Goal: Task Accomplishment & Management: Use online tool/utility

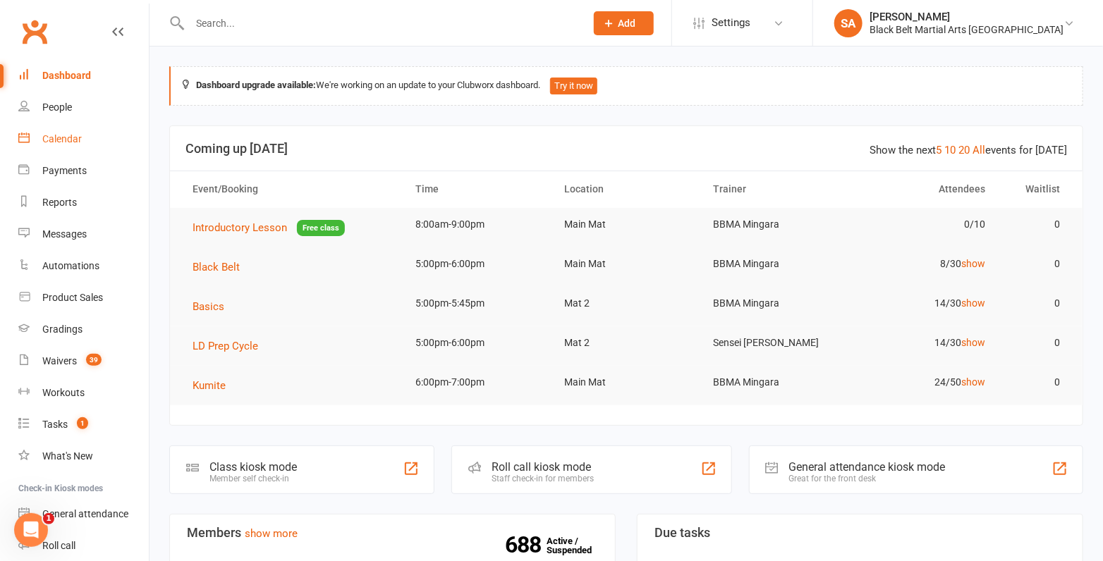
click at [73, 126] on link "Calendar" at bounding box center [83, 139] width 130 height 32
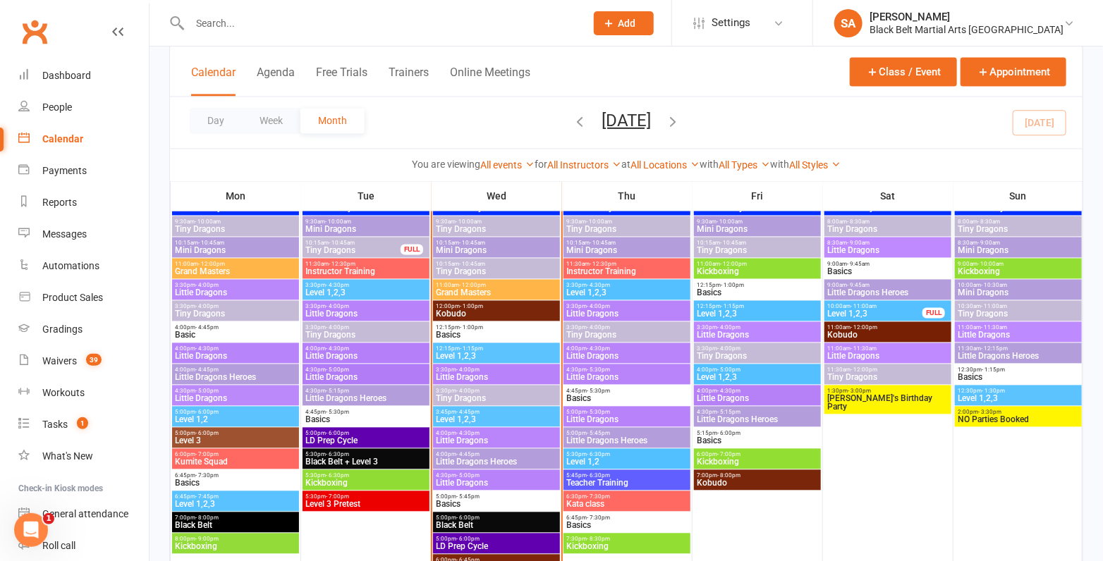
scroll to position [1194, 0]
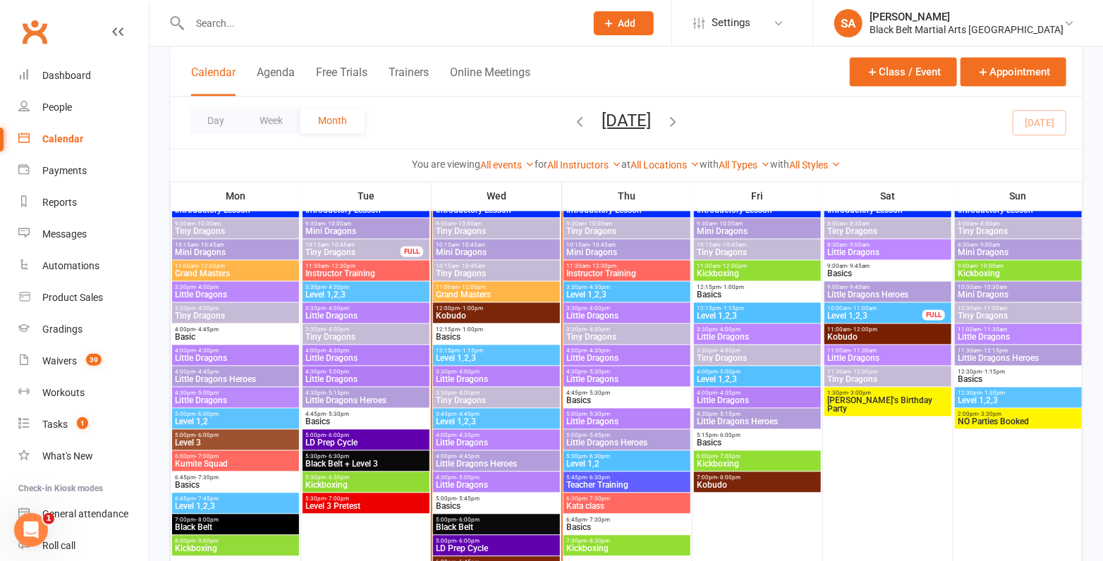
click at [496, 403] on span "Tiny Dragons" at bounding box center [496, 401] width 121 height 8
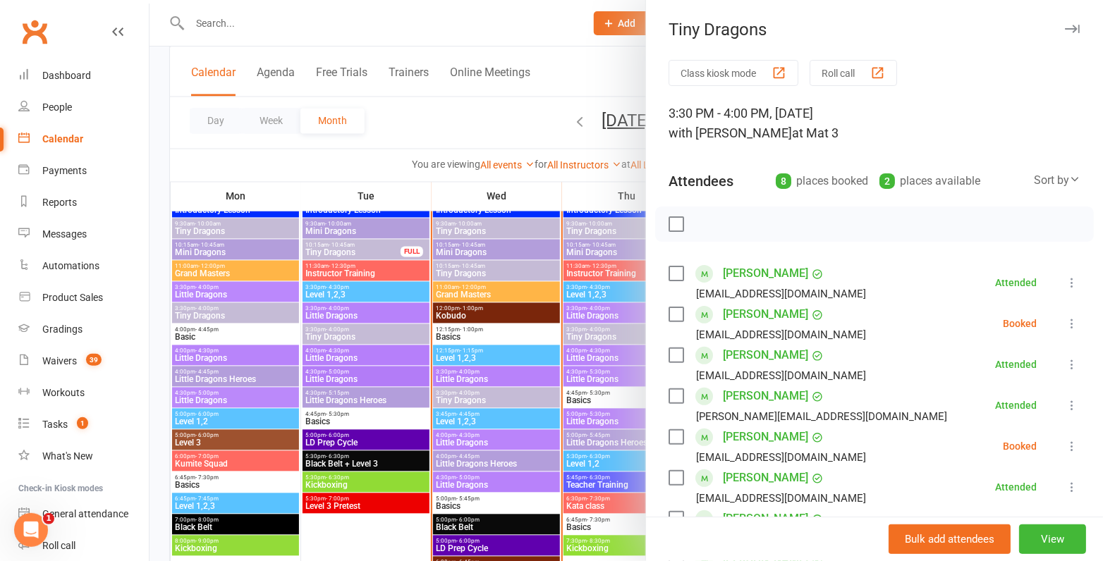
click at [667, 313] on div "Class kiosk mode Roll call 3:30 PM - 4:00 PM, Wednesday, September, 17, 2025 wi…" at bounding box center [874, 451] width 457 height 783
click at [672, 313] on label at bounding box center [675, 314] width 14 height 14
click at [676, 432] on label at bounding box center [675, 437] width 14 height 14
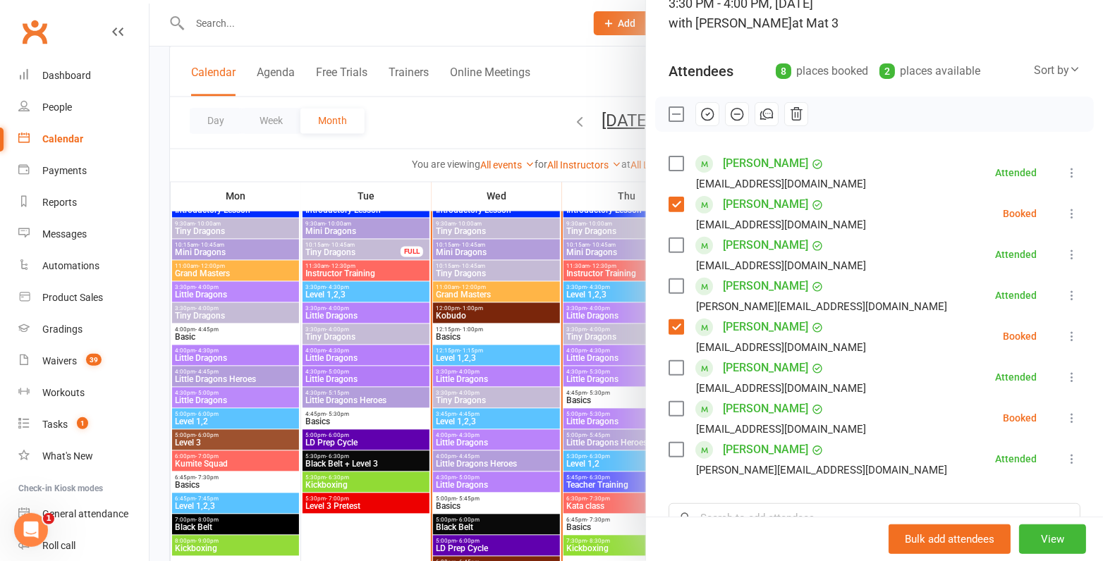
scroll to position [82, 0]
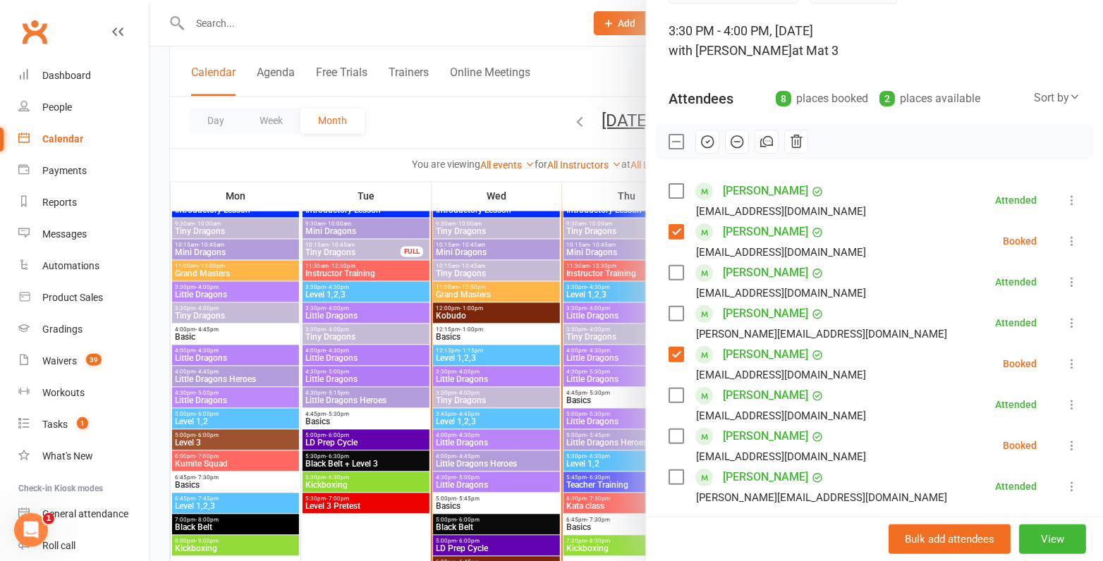
click at [704, 147] on icon "button" at bounding box center [707, 142] width 16 height 16
click at [678, 144] on label at bounding box center [675, 142] width 14 height 14
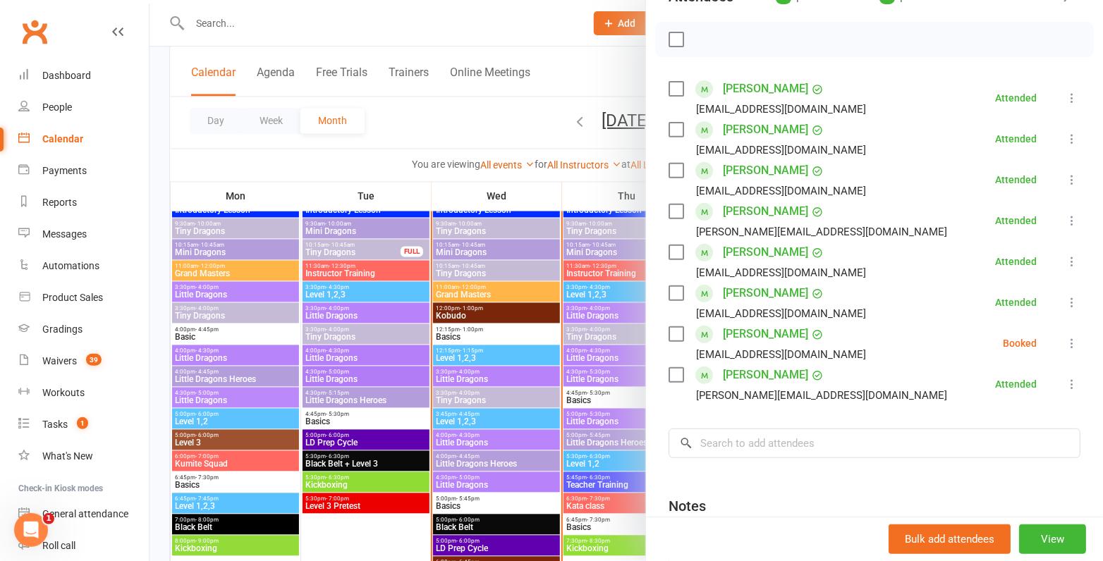
scroll to position [186, 0]
click at [678, 332] on label at bounding box center [675, 333] width 14 height 14
click at [676, 41] on label at bounding box center [675, 38] width 14 height 14
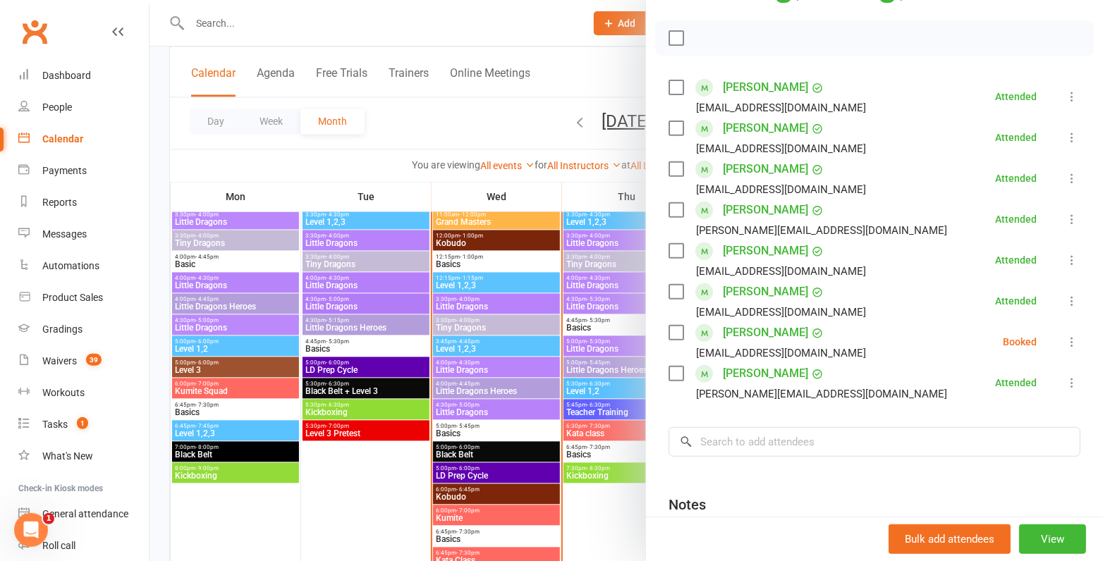
click at [532, 364] on div at bounding box center [625, 280] width 953 height 561
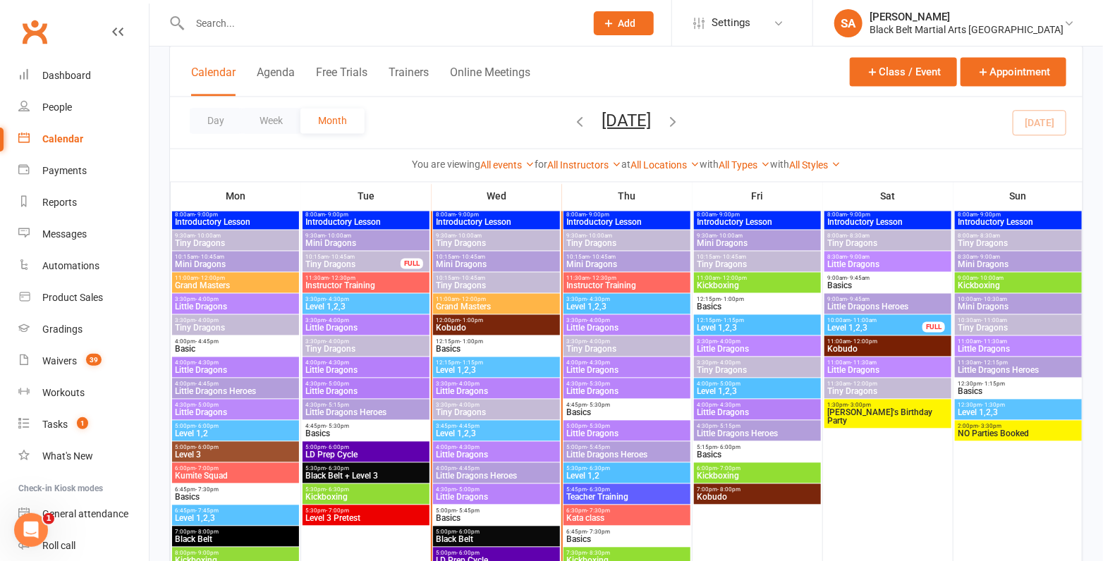
scroll to position [1176, 0]
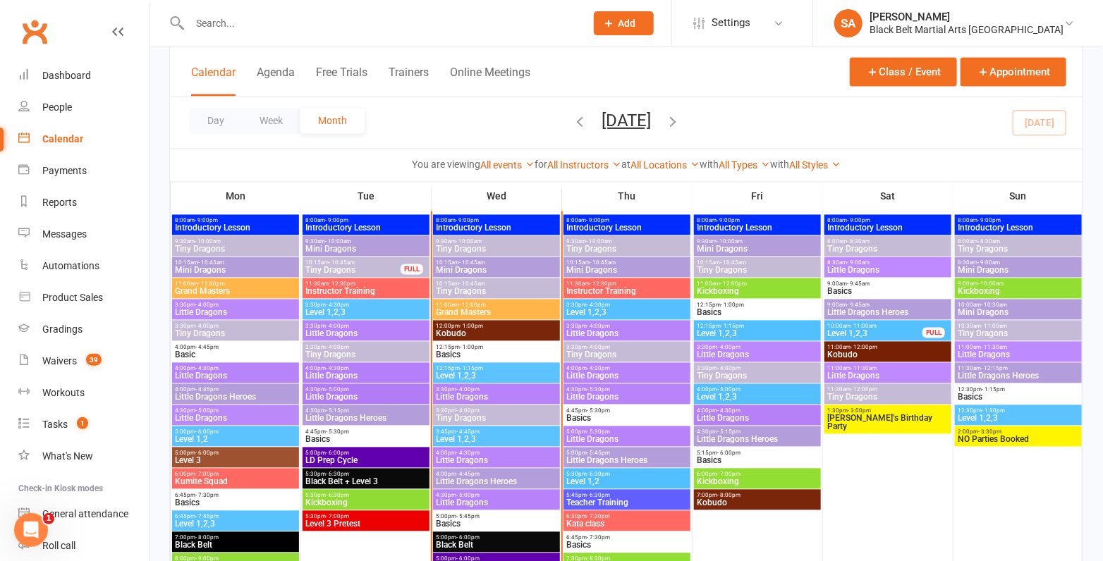
click at [467, 459] on span "Little Dragons" at bounding box center [496, 461] width 121 height 8
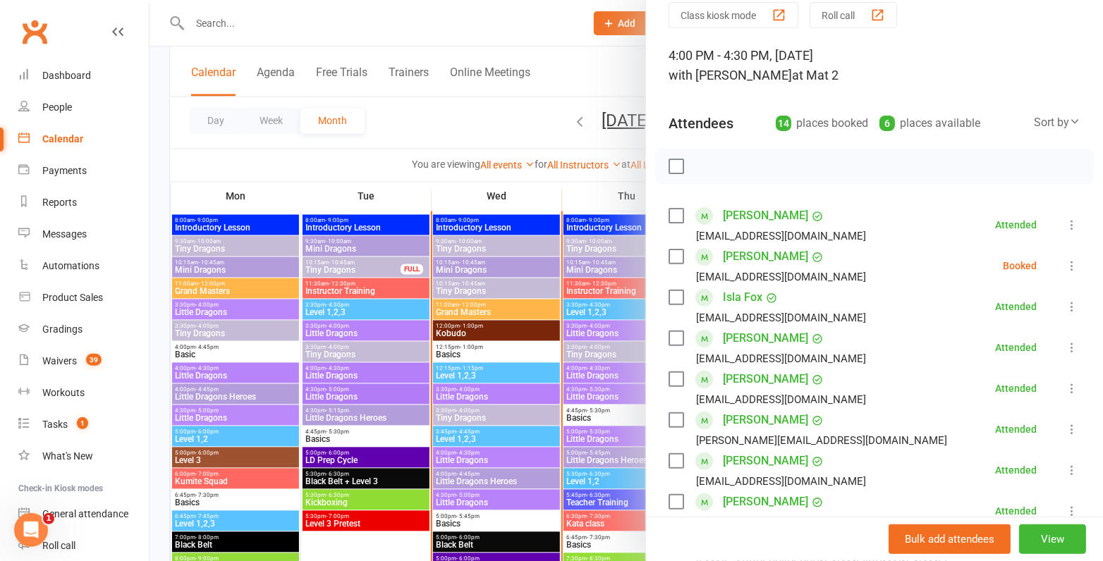
scroll to position [73, 0]
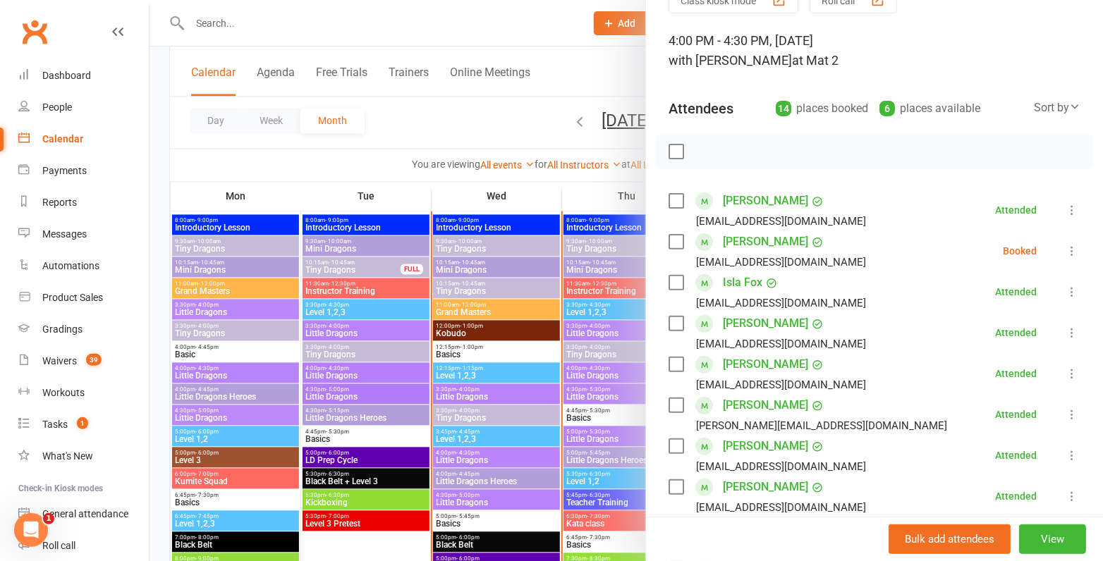
click at [675, 242] on label at bounding box center [675, 242] width 14 height 14
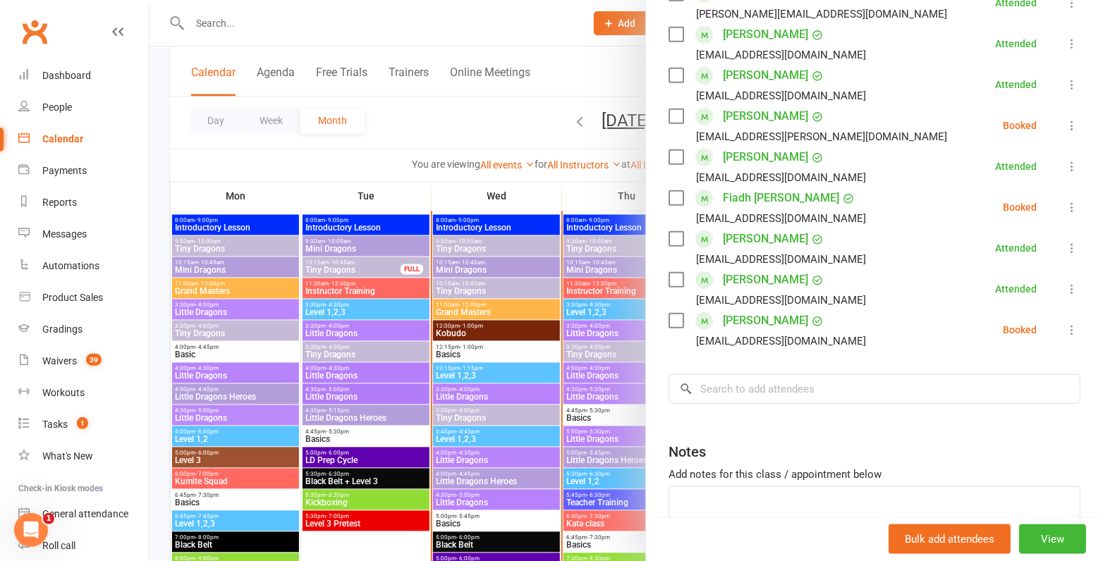
scroll to position [485, 0]
click at [673, 235] on label at bounding box center [675, 238] width 14 height 14
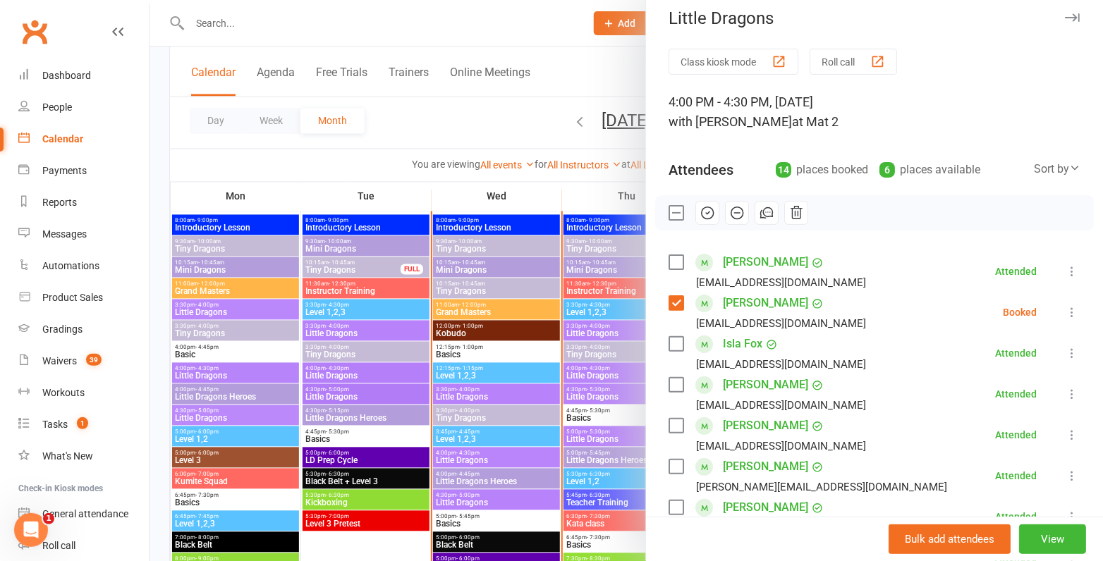
scroll to position [0, 0]
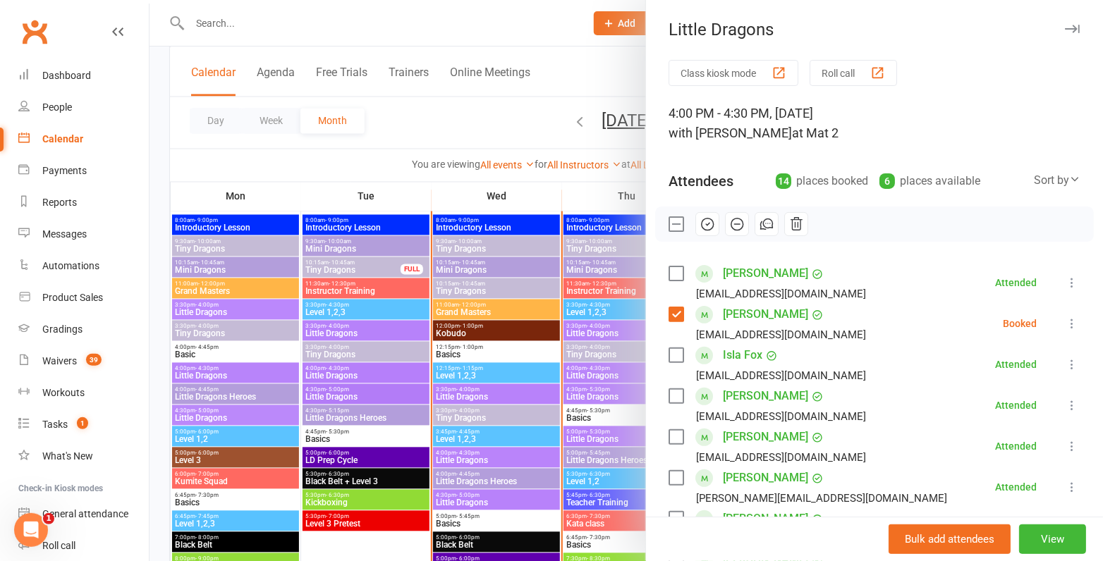
click at [499, 175] on div at bounding box center [625, 280] width 953 height 561
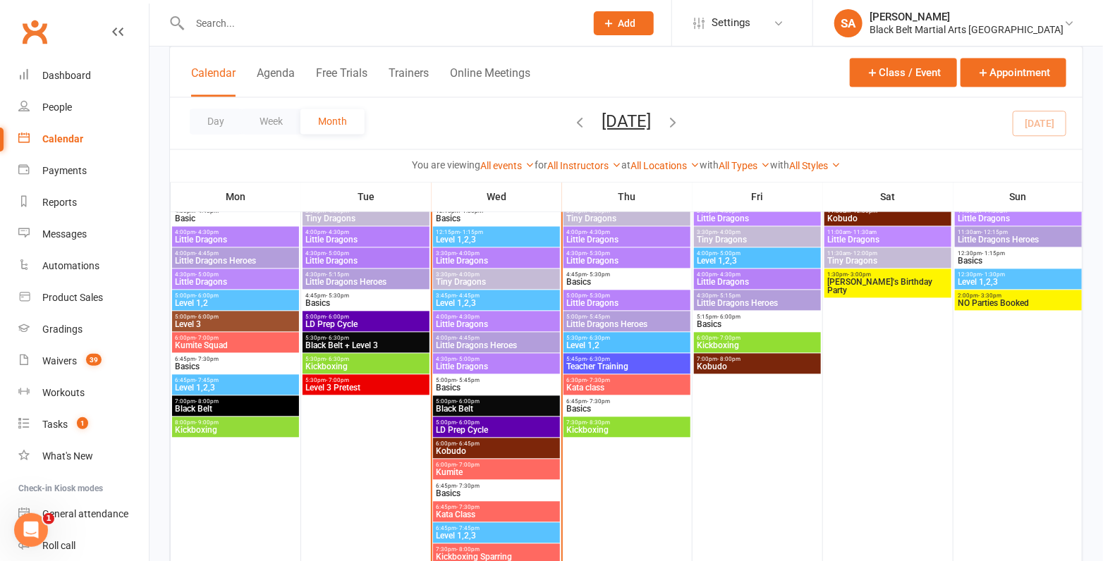
scroll to position [1316, 0]
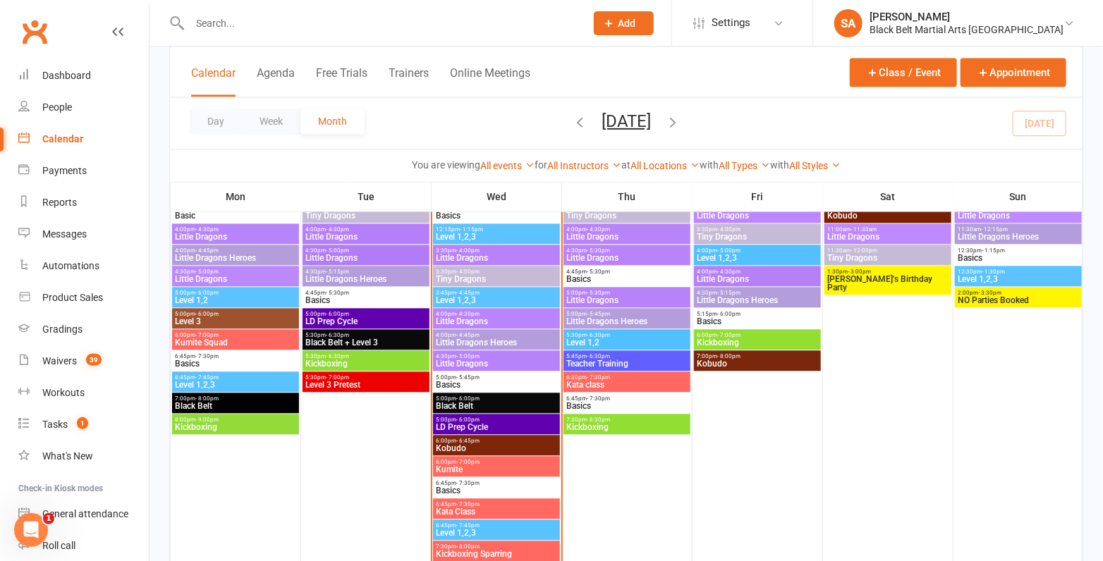
click at [482, 362] on span "Little Dragons" at bounding box center [496, 364] width 121 height 8
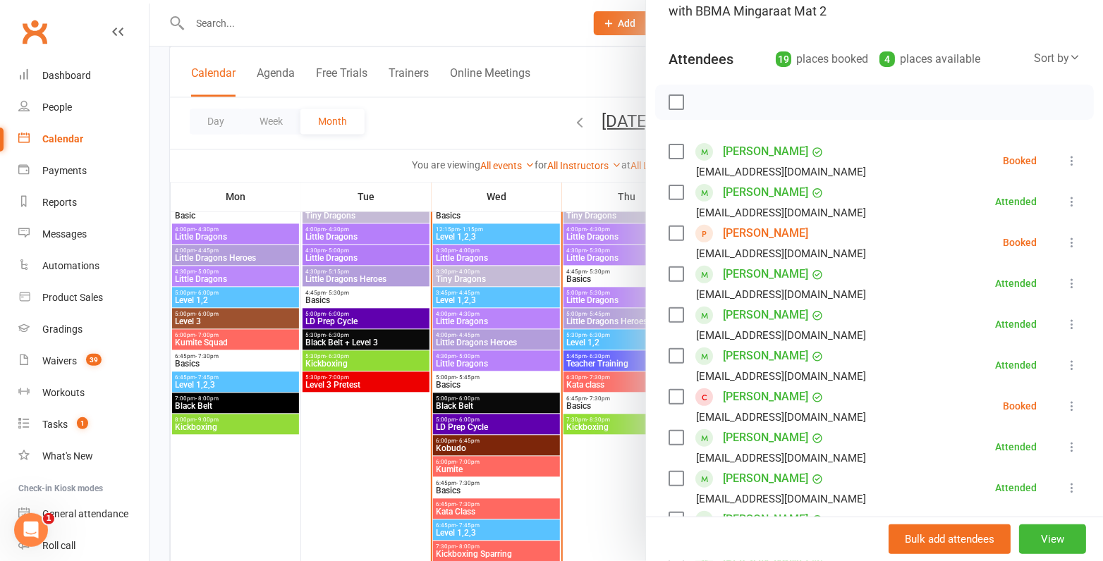
scroll to position [121, 0]
click at [677, 149] on label at bounding box center [675, 152] width 14 height 14
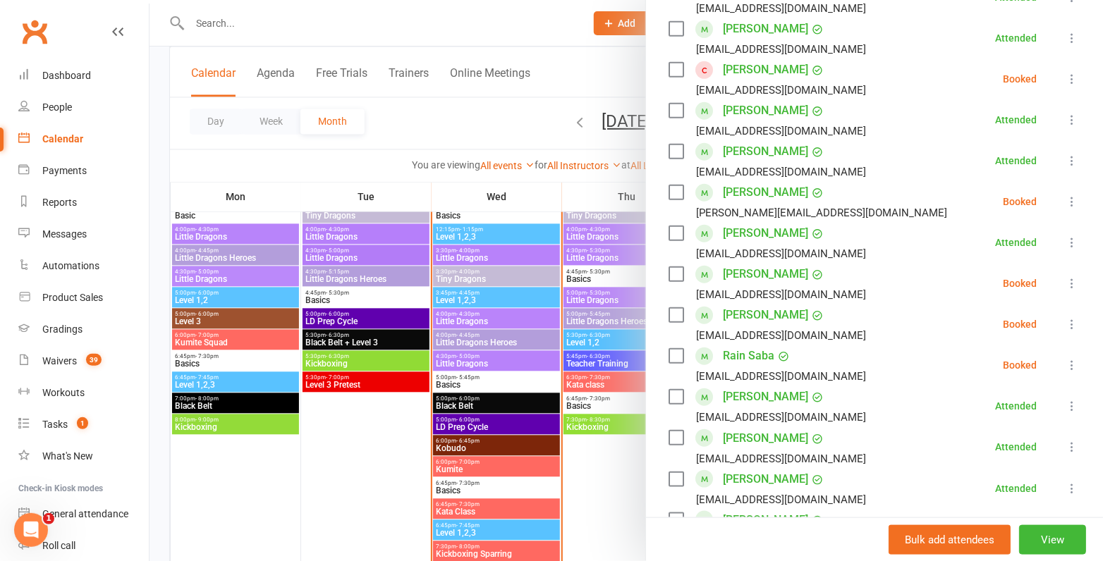
scroll to position [451, 0]
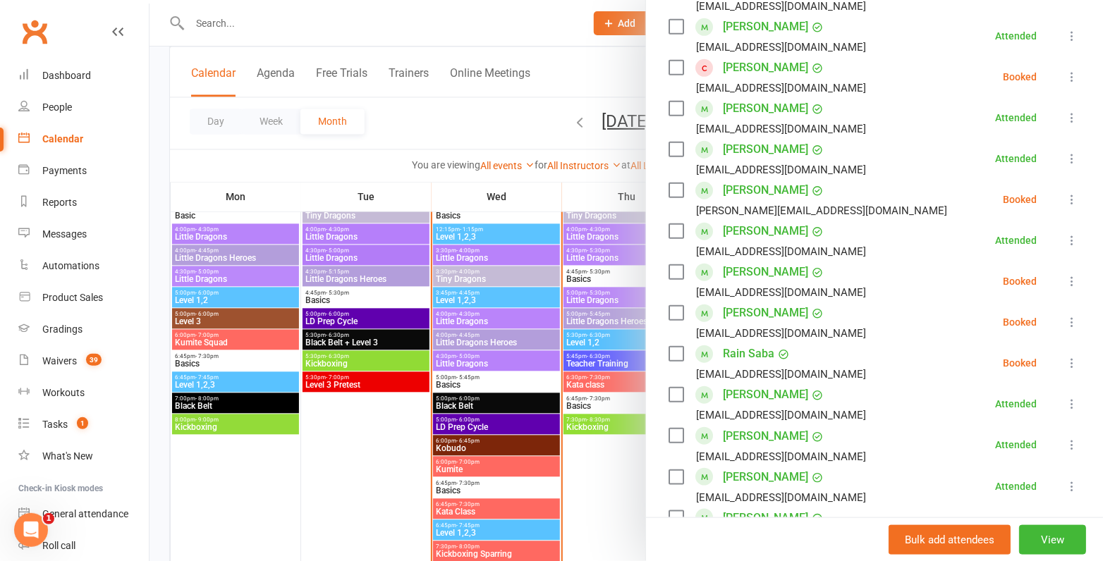
click at [672, 308] on label at bounding box center [675, 313] width 14 height 14
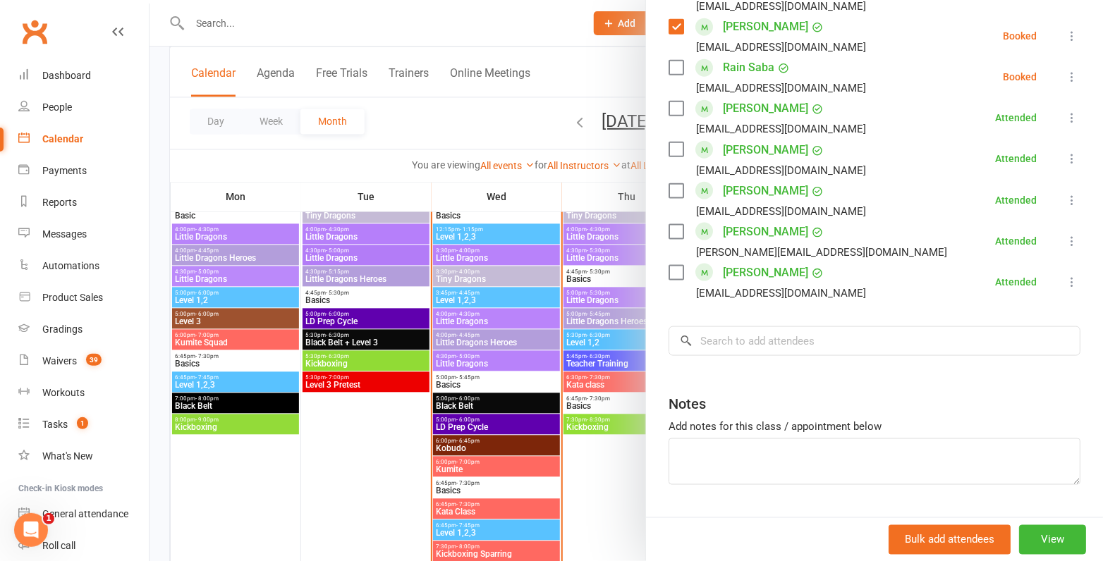
scroll to position [773, 0]
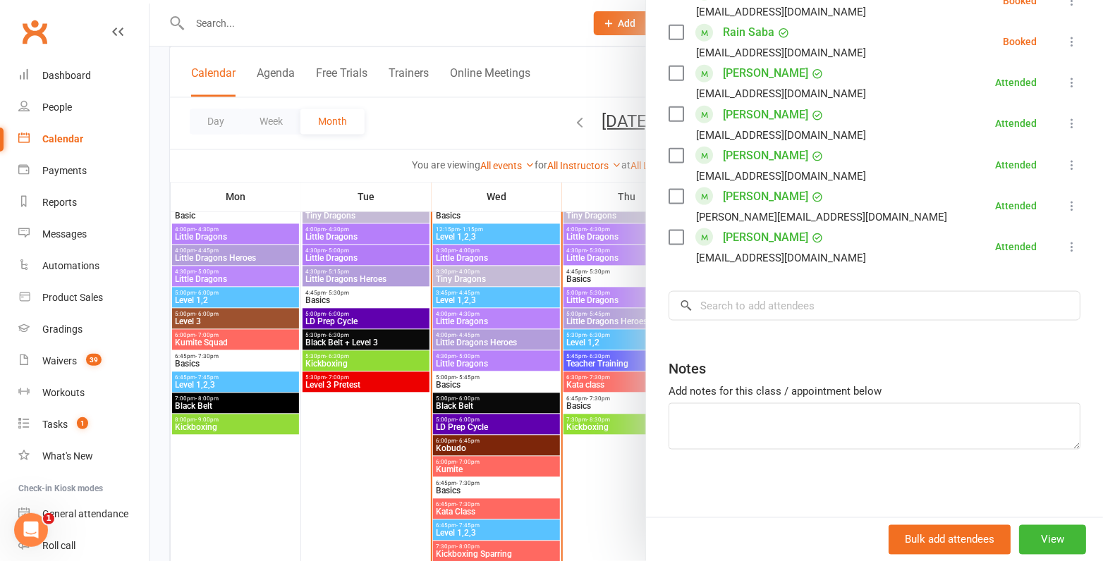
click at [545, 339] on div at bounding box center [625, 280] width 953 height 561
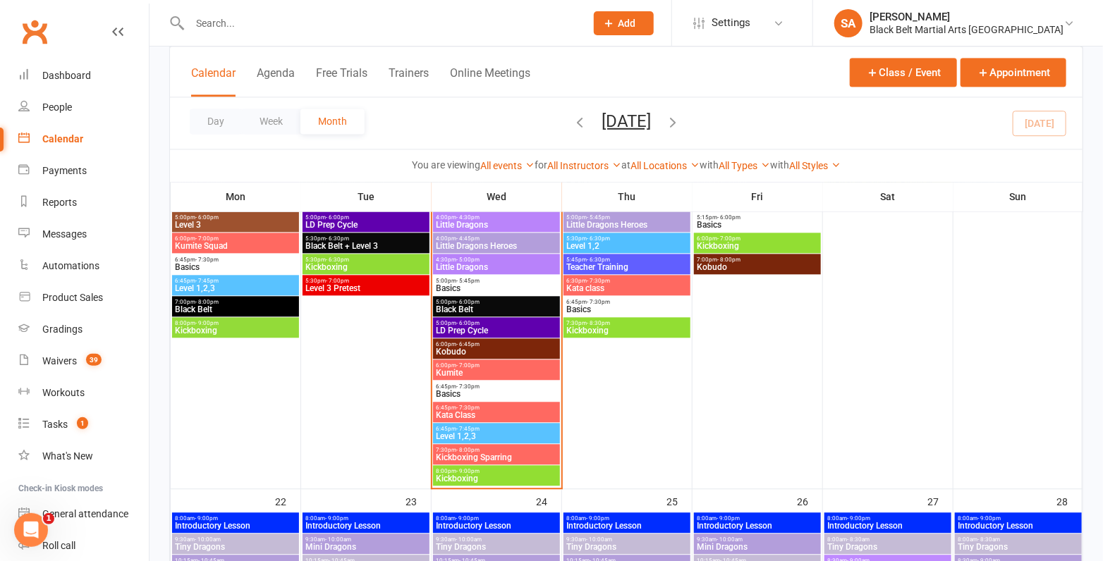
scroll to position [1427, 0]
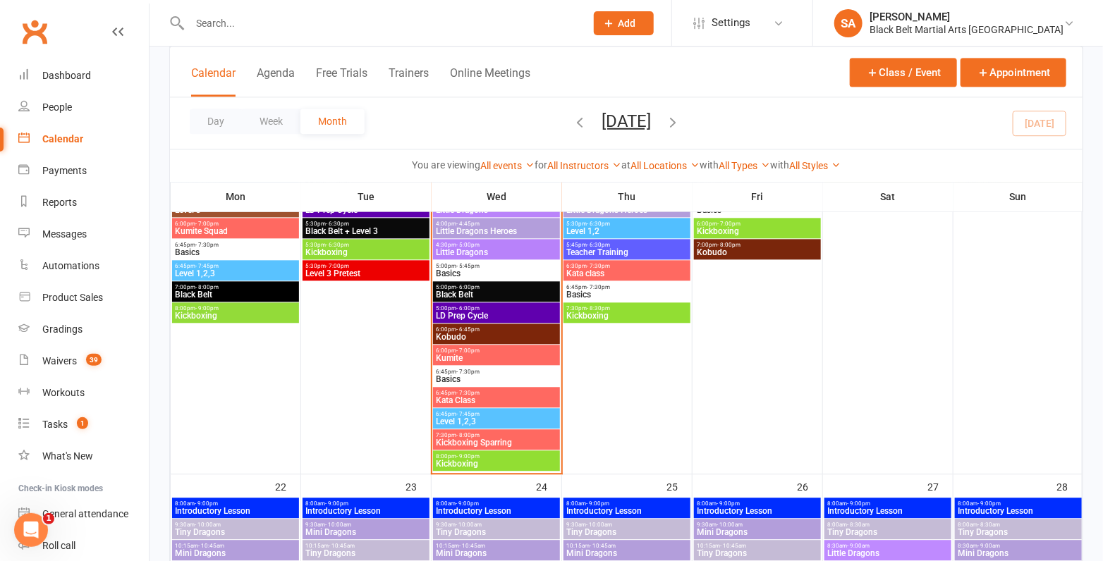
click at [485, 286] on span "5:00pm - 6:00pm" at bounding box center [496, 287] width 121 height 6
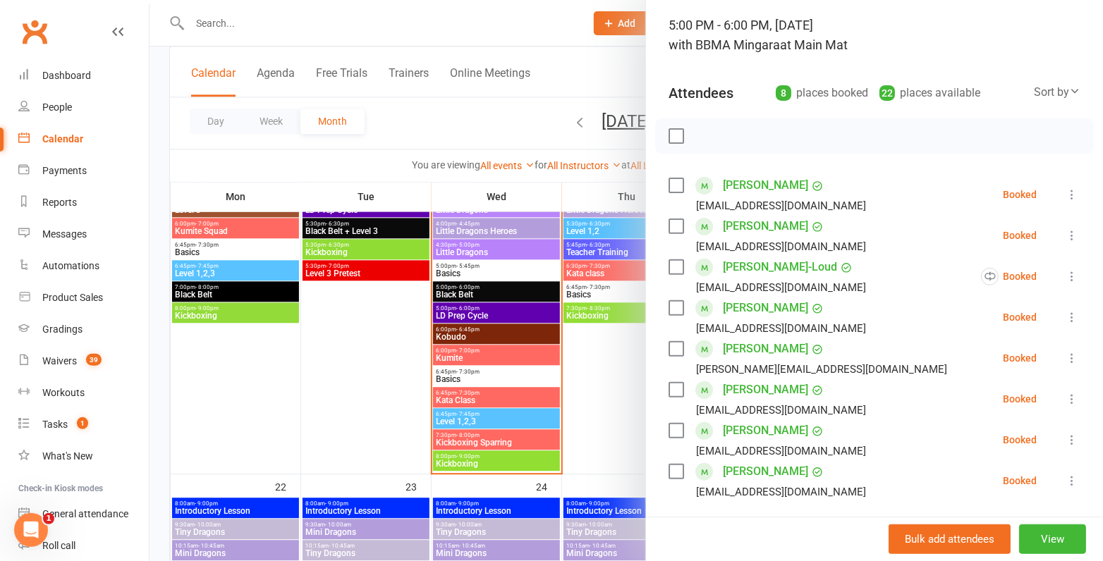
scroll to position [94, 0]
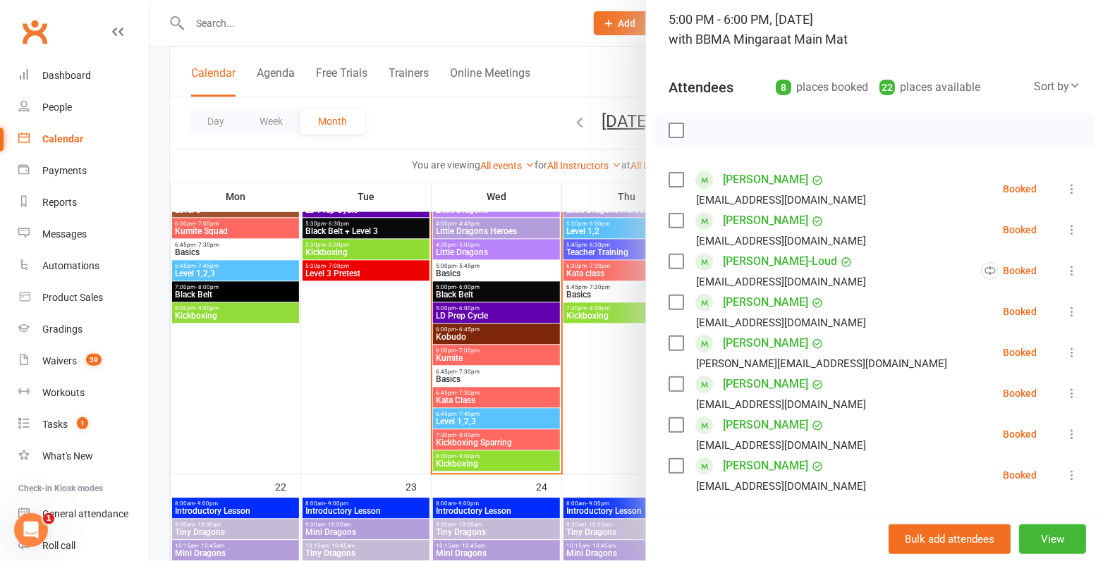
click at [675, 176] on label at bounding box center [675, 180] width 14 height 14
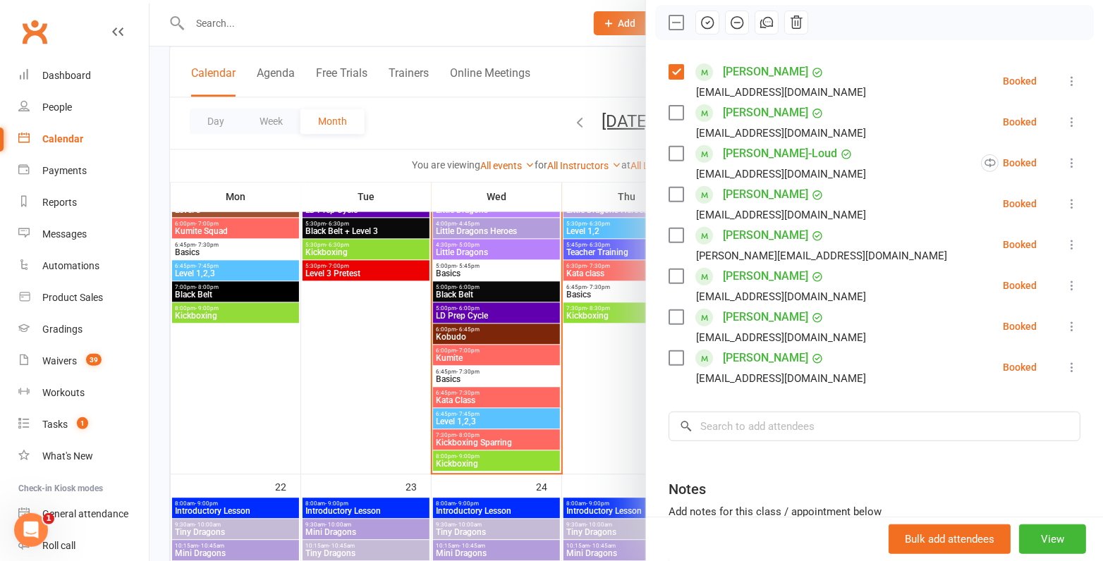
click at [670, 191] on label at bounding box center [675, 195] width 14 height 14
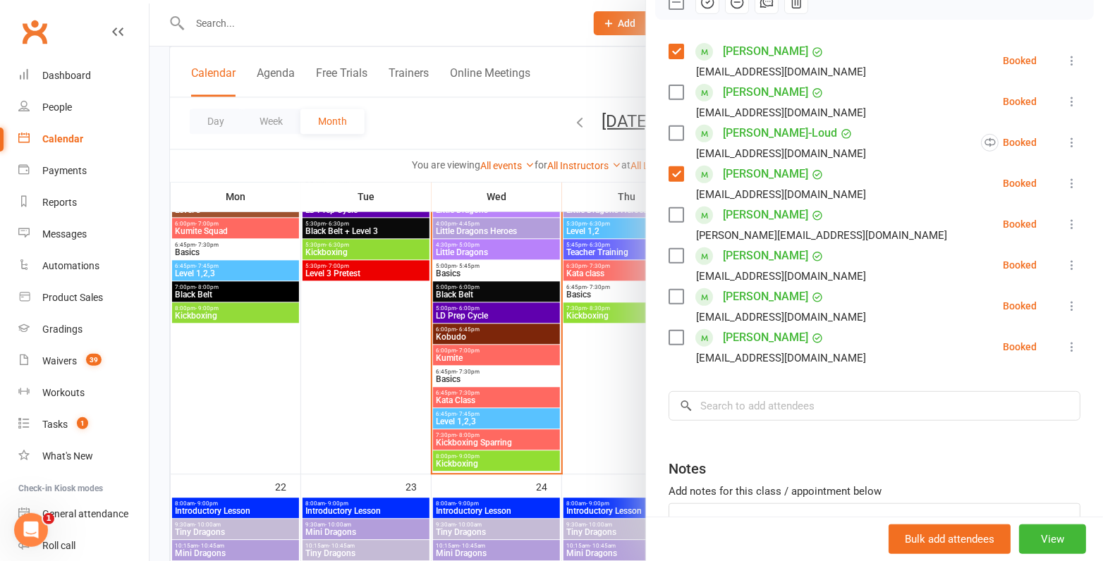
scroll to position [223, 0]
click at [673, 304] on div "Elizabeth Pugh che_eslick89@hotmail.com" at bounding box center [769, 305] width 203 height 41
click at [673, 296] on label at bounding box center [675, 296] width 14 height 14
click at [677, 291] on label at bounding box center [675, 296] width 14 height 14
click at [673, 333] on label at bounding box center [675, 337] width 14 height 14
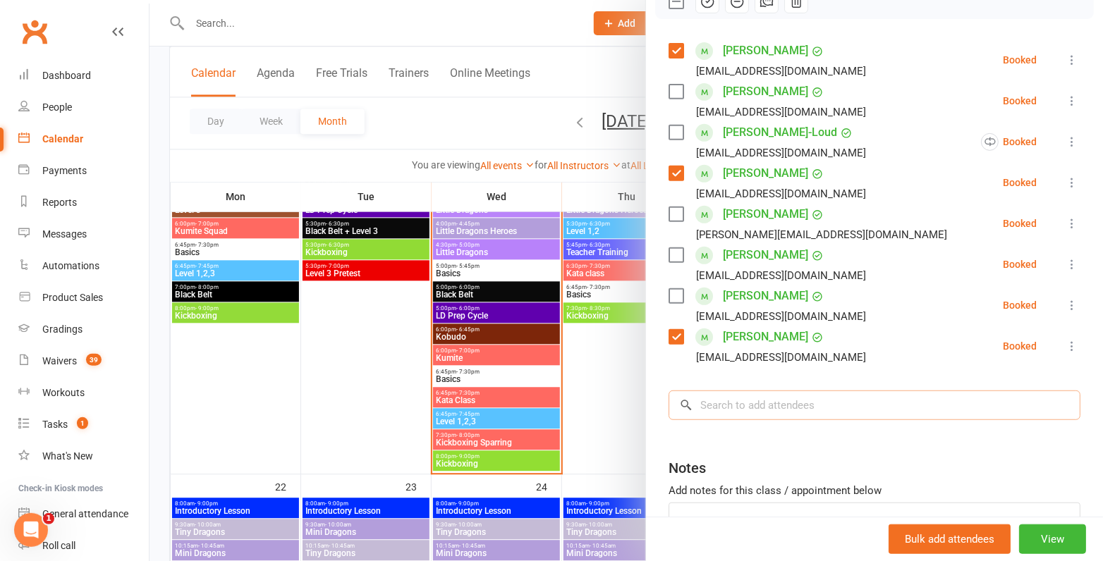
click at [743, 402] on input "search" at bounding box center [874, 406] width 412 height 30
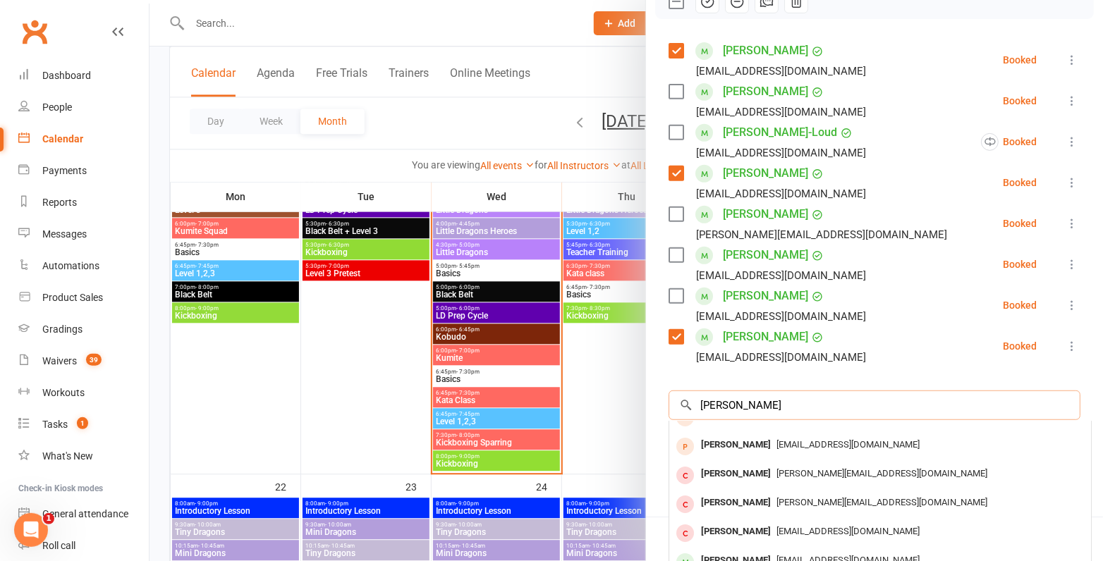
scroll to position [75, 0]
type input "hannah"
click at [417, 293] on div at bounding box center [625, 280] width 953 height 561
